Goal: Task Accomplishment & Management: Manage account settings

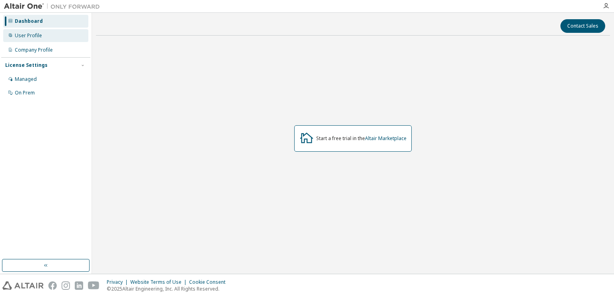
click at [38, 35] on div "User Profile" at bounding box center [28, 35] width 27 height 6
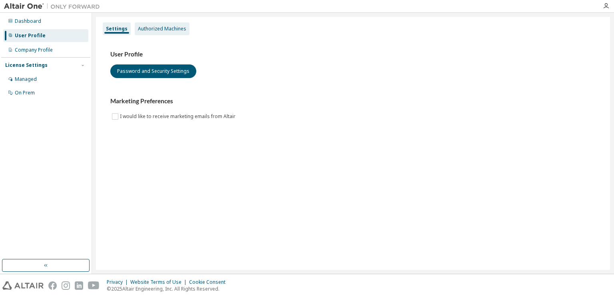
click at [168, 29] on div "Authorized Machines" at bounding box center [162, 29] width 48 height 6
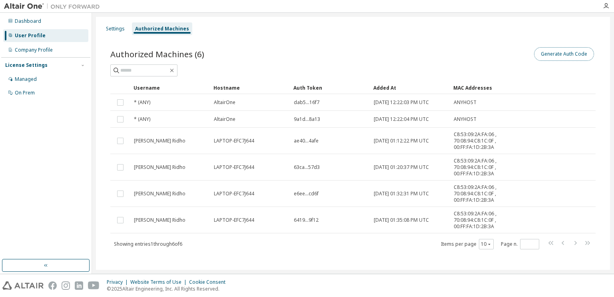
click at [545, 52] on button "Generate Auth Code" at bounding box center [564, 54] width 60 height 14
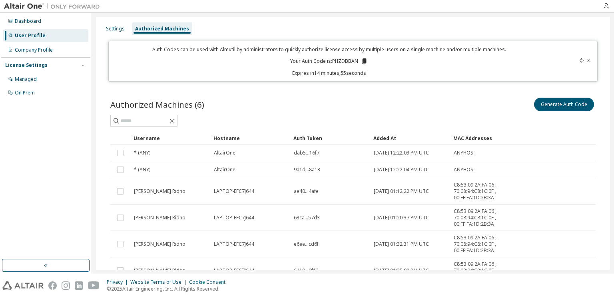
click at [364, 62] on icon at bounding box center [364, 61] width 4 height 6
